Goal: Transaction & Acquisition: Purchase product/service

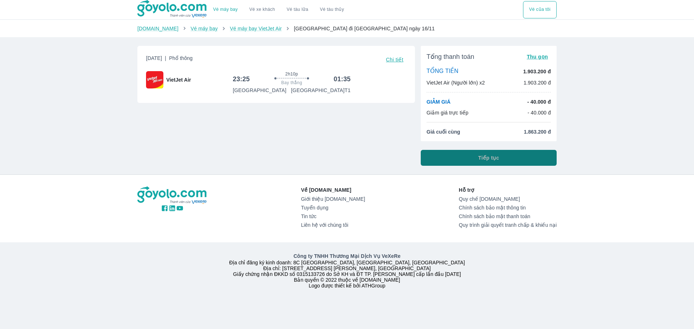
click at [473, 160] on button "Tiếp tục" at bounding box center [489, 158] width 136 height 16
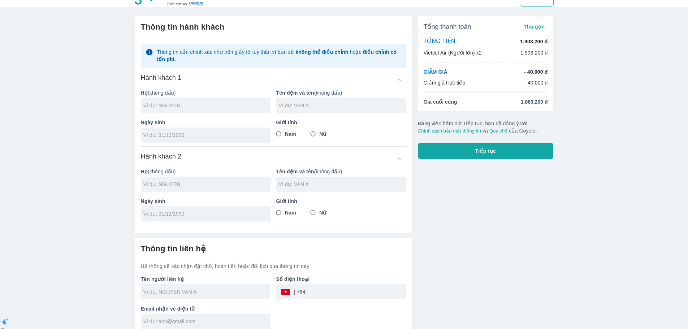
scroll to position [18, 0]
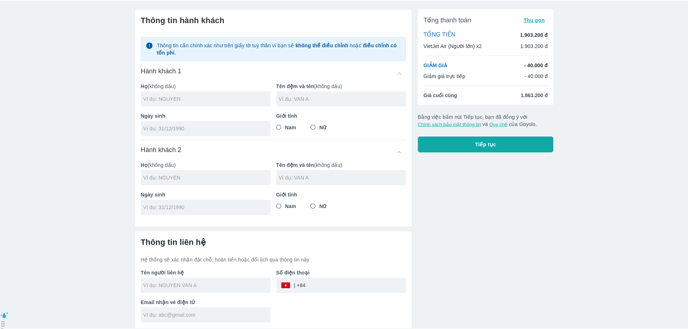
click at [204, 96] on input "text" at bounding box center [206, 98] width 127 height 7
type input "T"
type input "TRAN"
type input "[PERSON_NAME]"
type input "[DATE]"
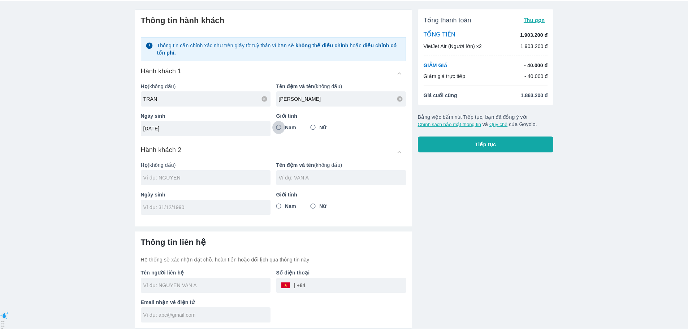
click at [281, 126] on input "Nam" at bounding box center [278, 127] width 13 height 13
radio input "true"
click at [207, 179] on input "text" at bounding box center [206, 177] width 127 height 7
type input "TRAN"
type input "[PERSON_NAME]"
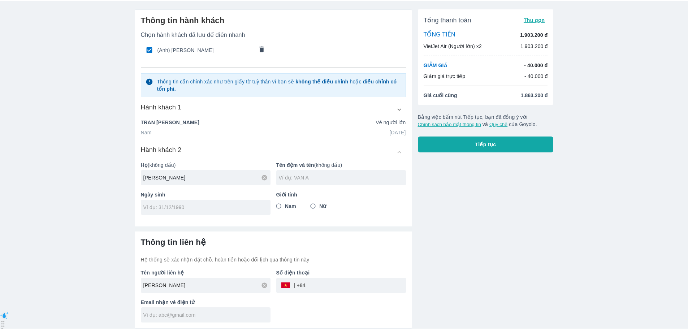
drag, startPoint x: 157, startPoint y: 177, endPoint x: 213, endPoint y: 177, distance: 56.0
click at [212, 177] on input "[PERSON_NAME]" at bounding box center [206, 177] width 127 height 7
type input "TRAN"
click at [308, 176] on input "text" at bounding box center [342, 177] width 127 height 7
type input "[PERSON_NAME]"
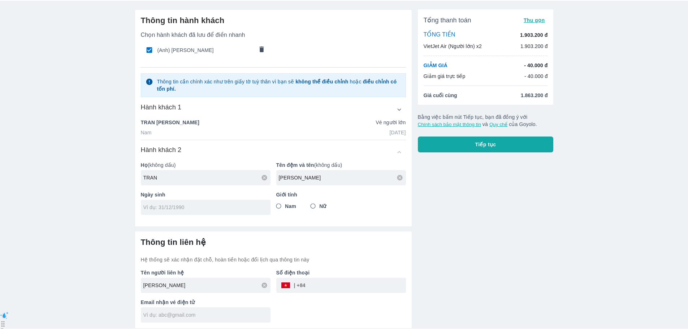
click at [214, 208] on input "tel" at bounding box center [203, 207] width 120 height 7
type input "[DATE]"
click at [315, 205] on input "Nữ" at bounding box center [313, 206] width 13 height 13
radio input "true"
click at [318, 289] on input "tel" at bounding box center [356, 285] width 100 height 17
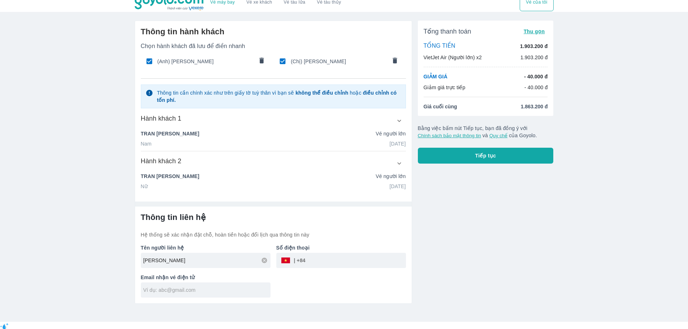
scroll to position [0, 0]
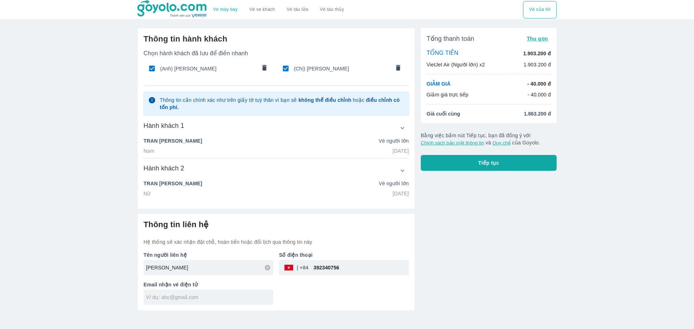
type input "392340756"
click at [228, 301] on input "text" at bounding box center [209, 297] width 127 height 7
type input "T"
type input "[EMAIL_ADDRESS][DOMAIN_NAME]"
click at [462, 158] on button "Tiếp tục" at bounding box center [489, 163] width 136 height 16
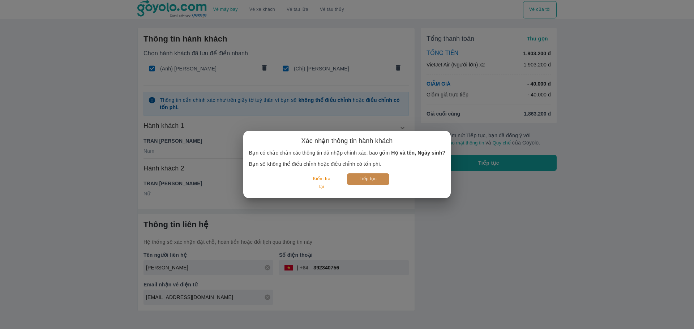
click at [372, 181] on button "Tiếp tục" at bounding box center [368, 178] width 42 height 11
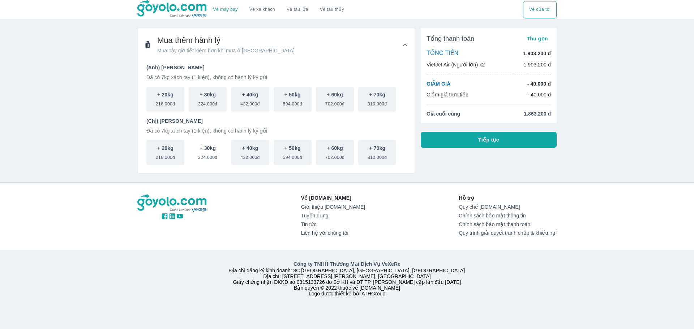
click at [163, 102] on span "216.000đ" at bounding box center [165, 102] width 19 height 9
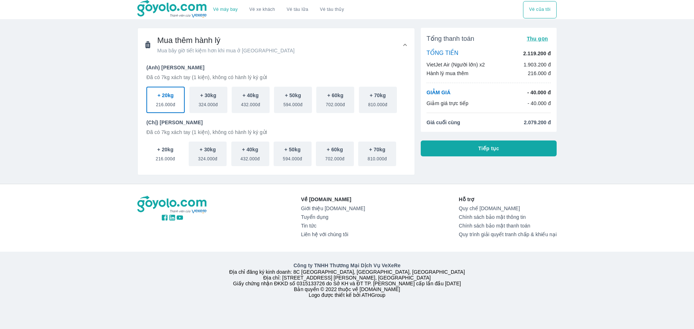
click at [168, 153] on p "+ 20kg" at bounding box center [165, 149] width 16 height 7
click at [167, 102] on span "216.000đ" at bounding box center [165, 103] width 19 height 9
click at [168, 97] on p "+ 20kg" at bounding box center [165, 94] width 16 height 7
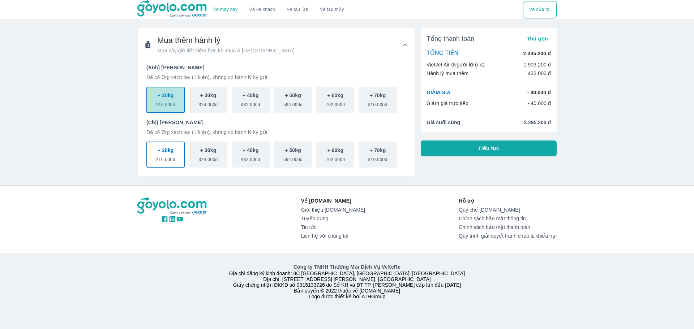
click at [164, 95] on p "+ 20kg" at bounding box center [166, 95] width 16 height 7
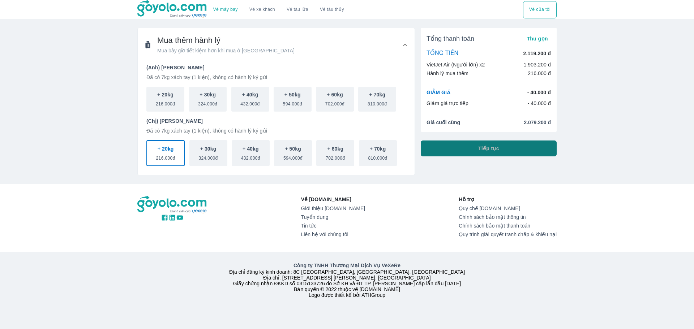
click at [507, 151] on button "Tiếp tục" at bounding box center [489, 149] width 136 height 16
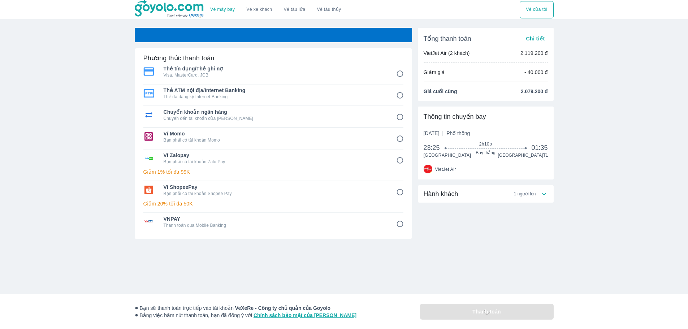
click at [545, 195] on icon at bounding box center [544, 194] width 4 height 2
click at [545, 194] on icon at bounding box center [545, 197] width 8 height 8
drag, startPoint x: 514, startPoint y: 195, endPoint x: 524, endPoint y: 206, distance: 15.4
click at [536, 196] on span "1 người lớn" at bounding box center [525, 194] width 22 height 6
